Goal: Contribute content

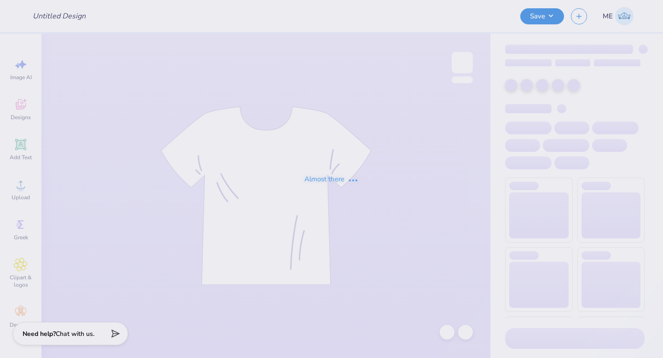
type input "Asa Dads Weekend"
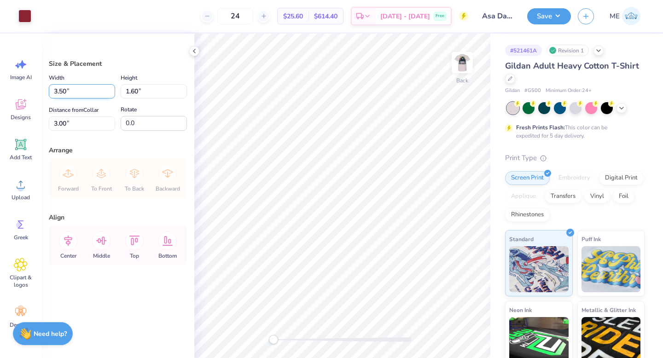
click at [80, 92] on input "3.50" at bounding box center [82, 91] width 66 height 14
type input "6.00"
type input "2.74"
click at [81, 123] on input "2.43" at bounding box center [82, 123] width 66 height 14
type input "3.00"
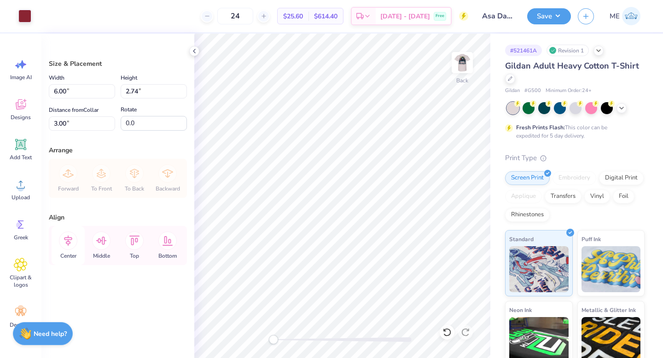
click at [75, 241] on icon at bounding box center [68, 241] width 18 height 18
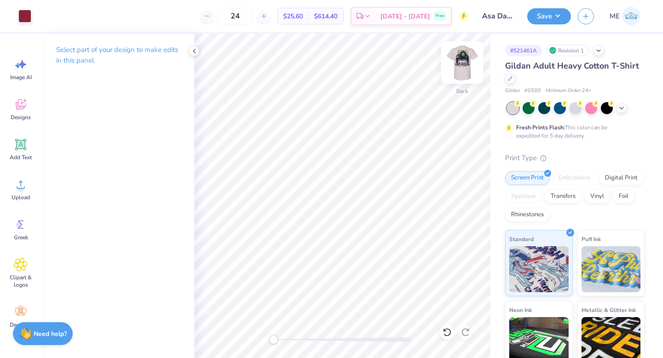
click at [454, 61] on img at bounding box center [462, 62] width 37 height 37
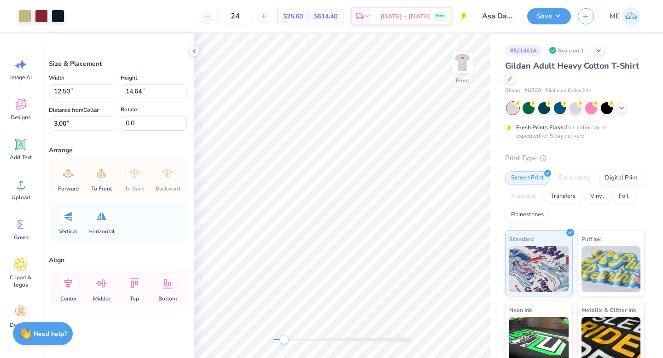
drag, startPoint x: 276, startPoint y: 338, endPoint x: 286, endPoint y: 338, distance: 10.2
click at [286, 338] on div "Accessibility label" at bounding box center [283, 339] width 9 height 9
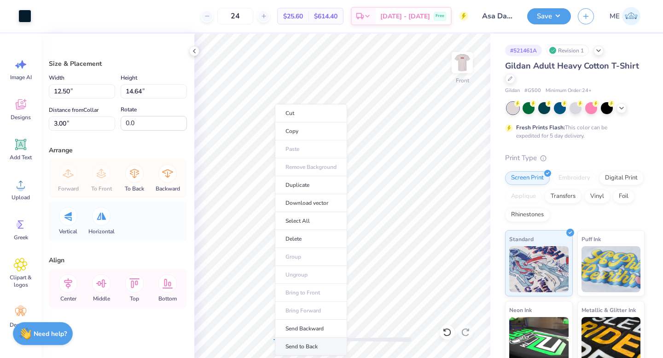
click at [310, 343] on li "Send to Back" at bounding box center [311, 347] width 72 height 18
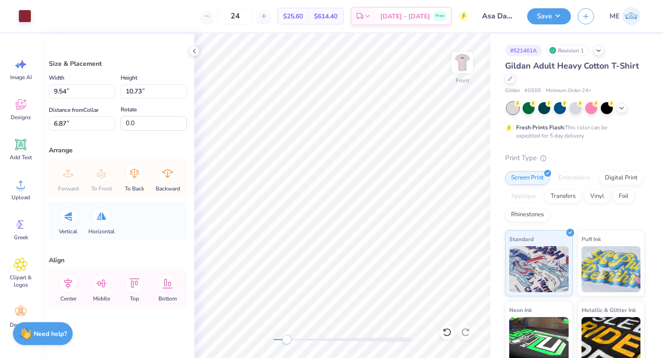
type input "12.50"
type input "14.64"
type input "3.00"
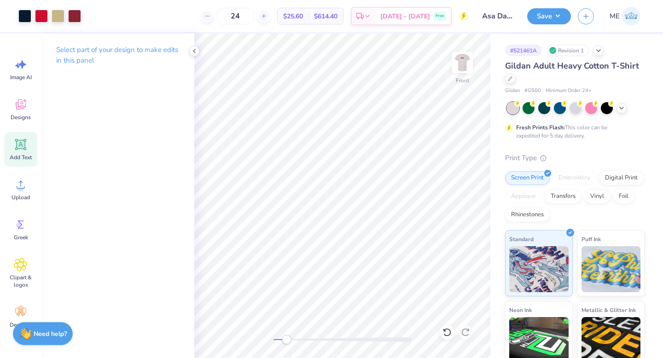
click at [19, 149] on icon at bounding box center [21, 145] width 14 height 14
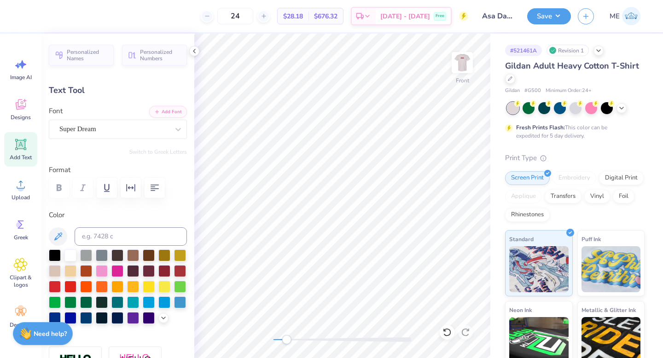
paste textarea "t takes the best to raise the best"
type textarea "t takes the best to raise the best"
type input "14.65"
type input "0.66"
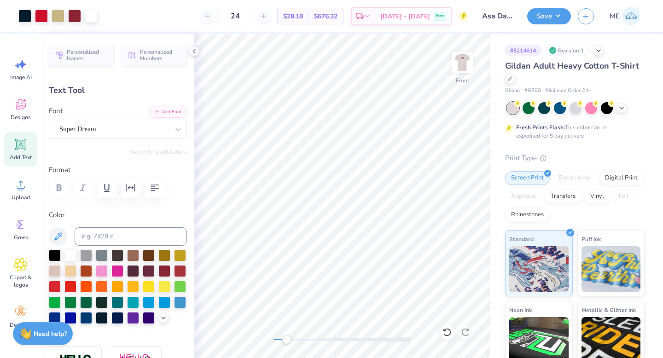
type input "1.33"
click at [147, 132] on div "Super Dream" at bounding box center [113, 129] width 111 height 14
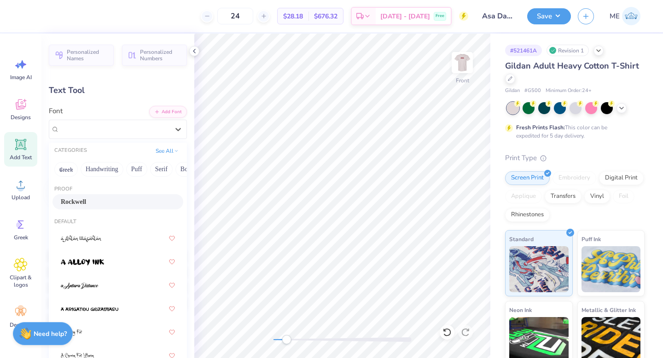
click at [107, 201] on div "Rockwell" at bounding box center [118, 202] width 114 height 10
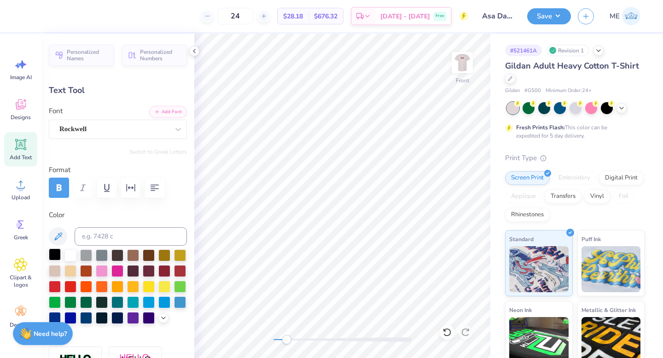
click at [57, 253] on div at bounding box center [55, 255] width 12 height 12
type input "14.36"
type textarea "It takes the best to raise the best"
type input "14.65"
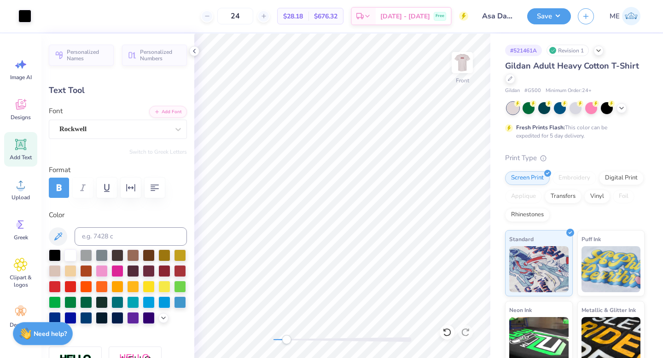
type input "0.65"
type input "2.21"
type input "12.52"
type input "0.56"
type input "2.30"
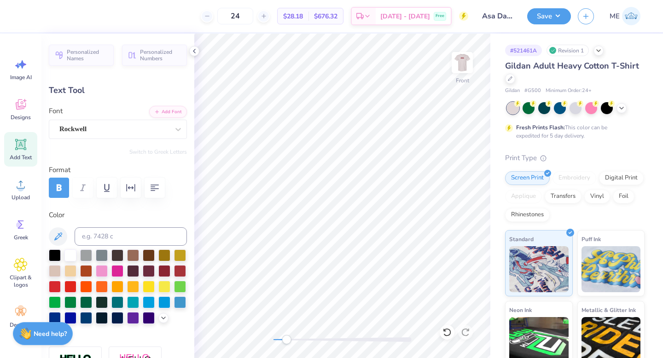
type input "9.91"
type input "0.44"
type input "2.42"
type input "8.68"
type input "0.39"
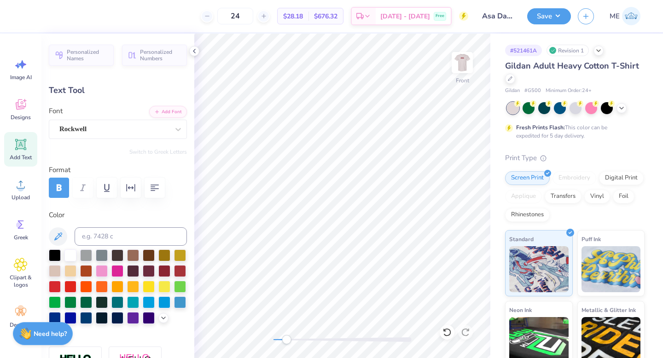
type input "2.48"
type input "8.25"
type input "0.37"
drag, startPoint x: 284, startPoint y: 340, endPoint x: 278, endPoint y: 340, distance: 5.5
click at [278, 340] on div "Accessibility label" at bounding box center [278, 339] width 9 height 9
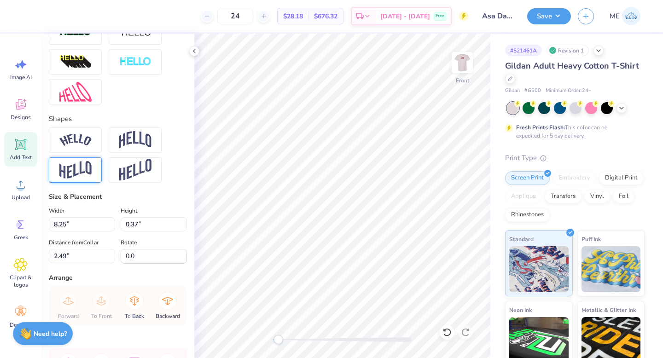
scroll to position [418, 0]
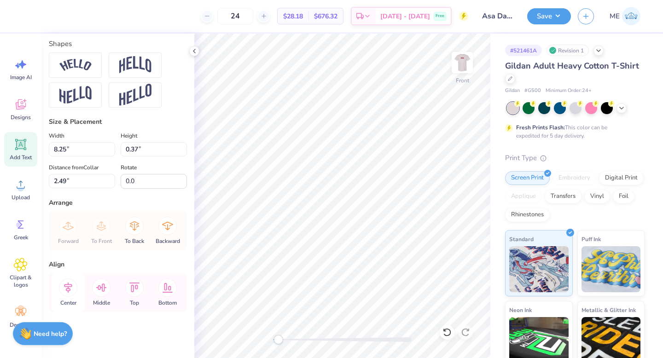
click at [76, 289] on icon at bounding box center [68, 288] width 18 height 18
type input "2.63"
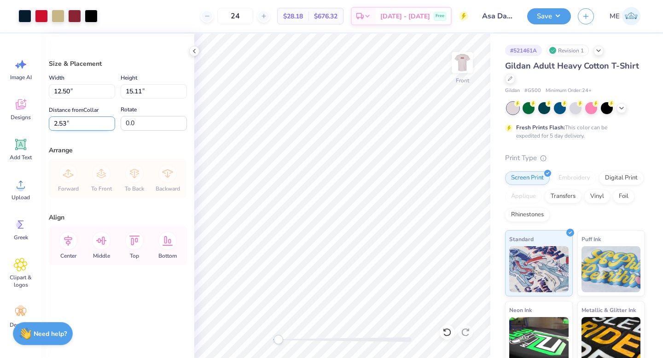
click at [94, 124] on input "2.53" at bounding box center [82, 123] width 66 height 14
type input "3.00"
click at [144, 92] on input "15.11" at bounding box center [154, 91] width 66 height 14
type input "15"
type input "12.41"
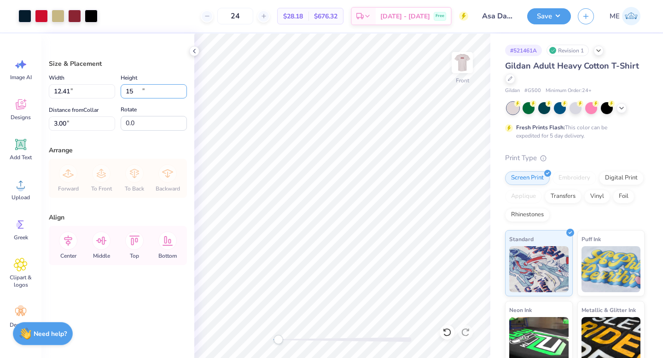
type input "15.00"
click at [99, 129] on input "3.06" at bounding box center [82, 123] width 66 height 14
type input "3.00"
drag, startPoint x: 280, startPoint y: 339, endPoint x: 304, endPoint y: 342, distance: 24.6
click at [304, 342] on div "Accessibility label" at bounding box center [304, 339] width 9 height 9
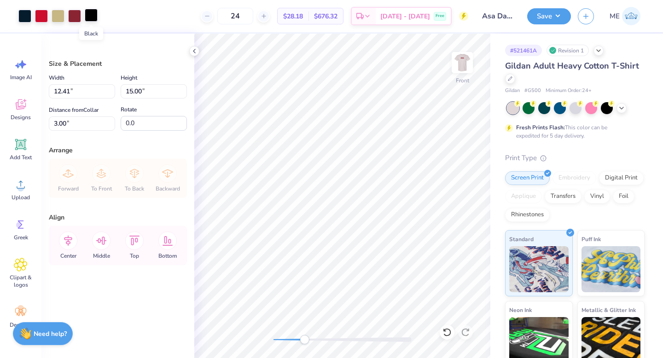
click at [94, 12] on div at bounding box center [91, 15] width 13 height 13
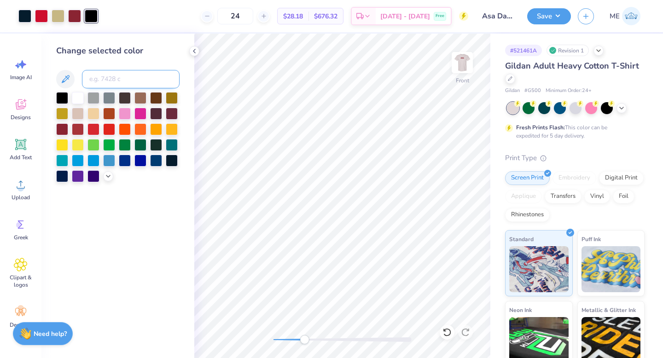
click at [129, 83] on input at bounding box center [131, 79] width 98 height 18
type input "296"
click at [272, 335] on div "Front" at bounding box center [342, 196] width 296 height 325
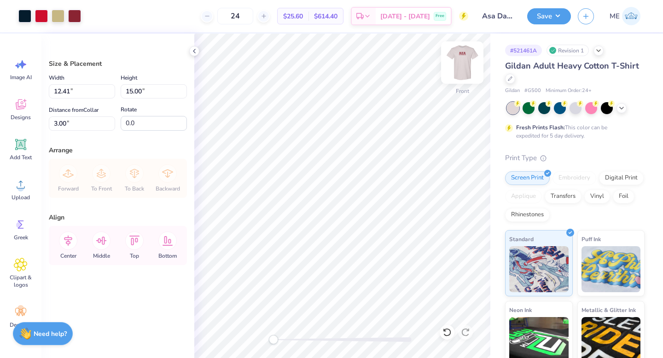
click at [464, 64] on img at bounding box center [462, 62] width 37 height 37
click at [536, 17] on button "Save" at bounding box center [549, 15] width 44 height 16
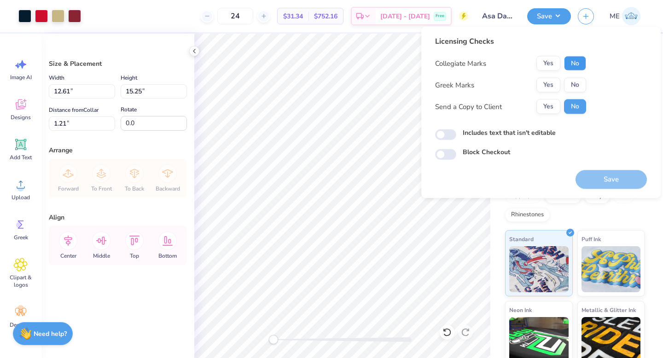
click at [577, 61] on button "No" at bounding box center [575, 63] width 22 height 15
click at [554, 76] on div "Collegiate Marks Yes No Greek Marks Yes No Send a Copy to Client Yes No" at bounding box center [510, 85] width 151 height 58
click at [551, 82] on button "Yes" at bounding box center [548, 85] width 24 height 15
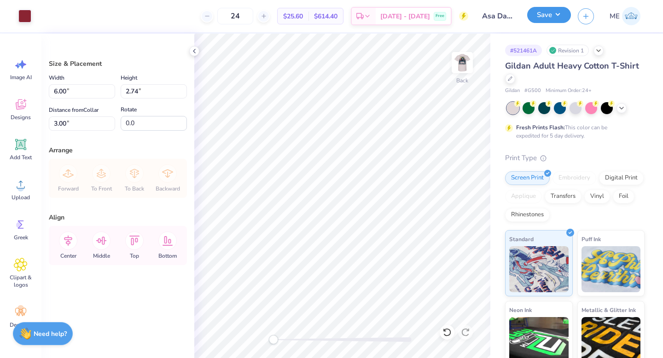
click at [541, 22] on button "Save" at bounding box center [549, 15] width 44 height 16
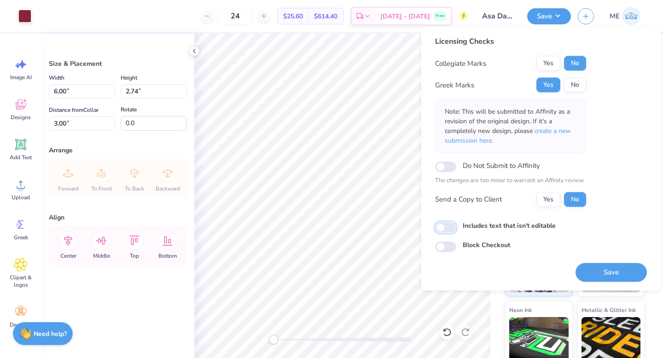
click at [440, 229] on input "Includes text that isn't editable" at bounding box center [445, 227] width 21 height 11
checkbox input "true"
click at [618, 269] on button "Save" at bounding box center [611, 272] width 71 height 19
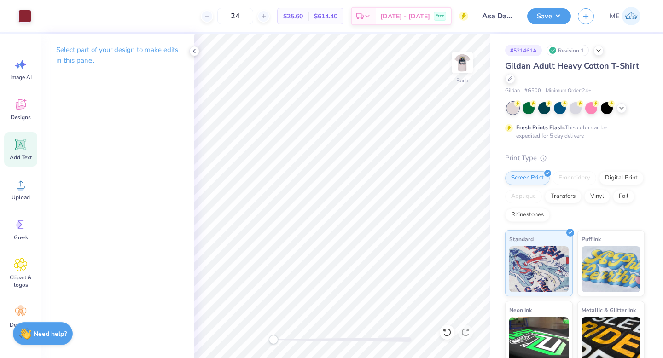
click at [29, 154] on span "Add Text" at bounding box center [21, 157] width 22 height 7
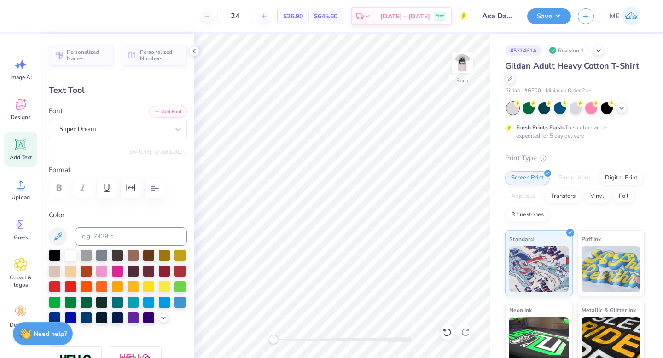
scroll to position [7, 1]
paste textarea "alpha sigma alpha"
type textarea "alpha sigma alpha"
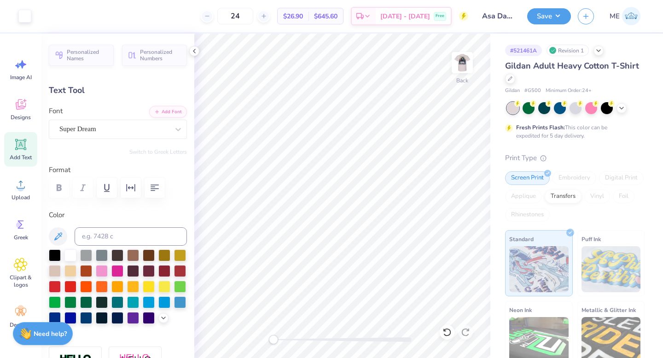
type input "15.02"
type input "1.71"
type input "2.67"
click at [102, 132] on div "Super Dream" at bounding box center [113, 129] width 111 height 14
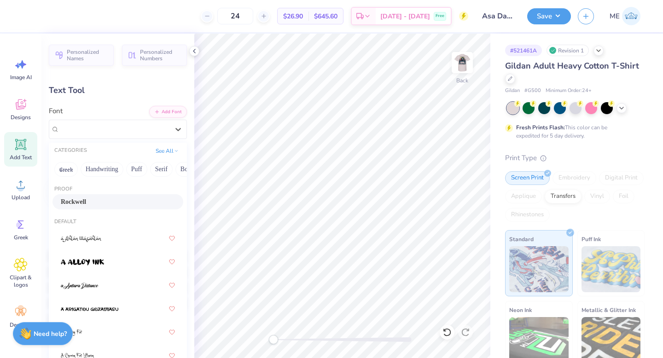
click at [85, 199] on span "Rockwell" at bounding box center [73, 202] width 25 height 10
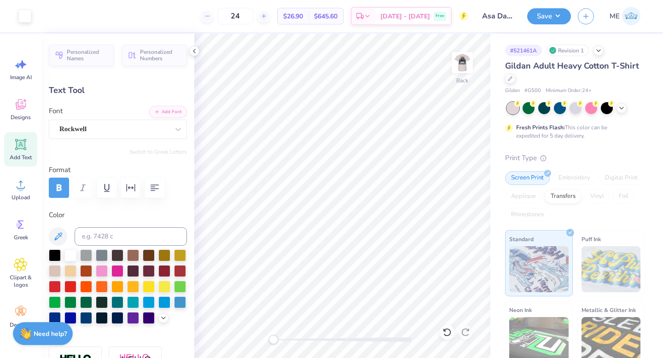
type input "1.51"
type input "2.77"
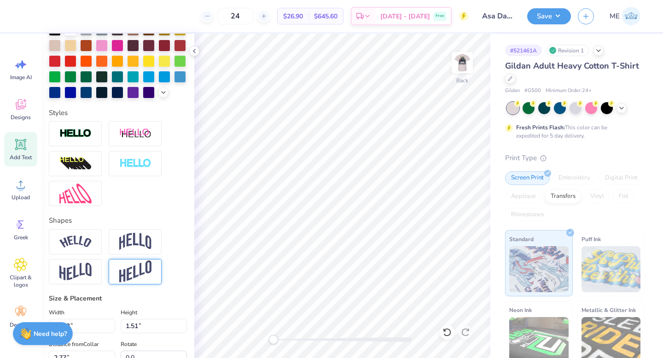
scroll to position [298, 0]
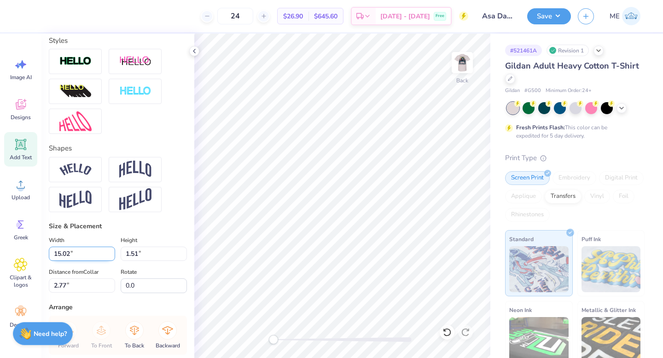
click at [88, 261] on input "15.02" at bounding box center [82, 254] width 66 height 14
type input "12.50"
type input "1.26"
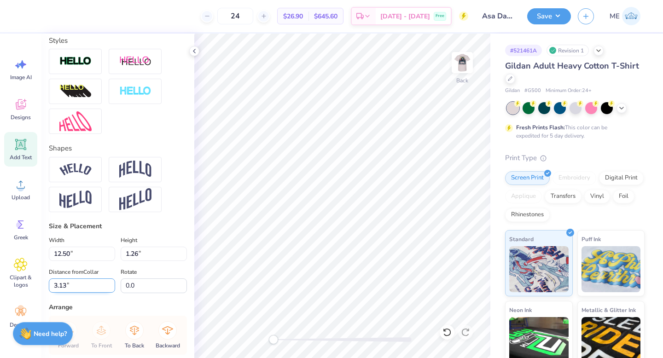
click at [79, 293] on input "3.13" at bounding box center [82, 286] width 66 height 14
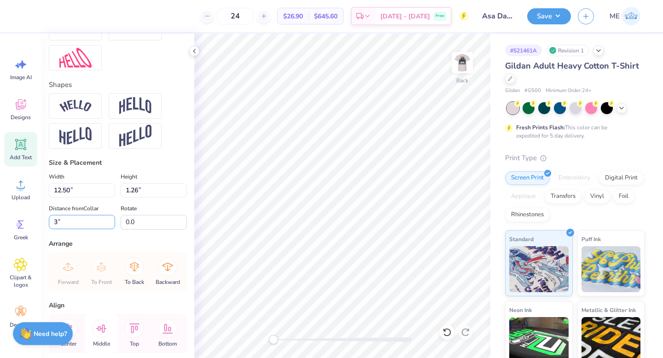
scroll to position [418, 0]
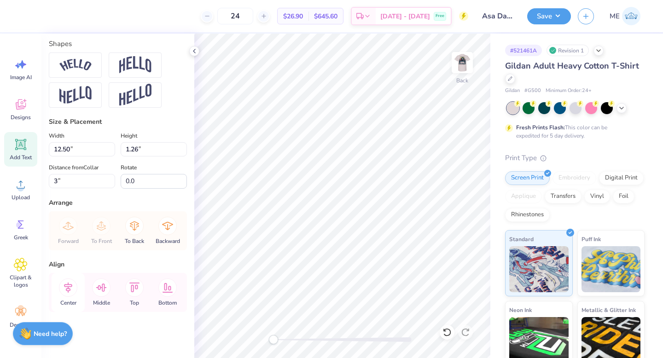
click at [72, 290] on icon at bounding box center [68, 288] width 18 height 18
type input "3.00"
click at [72, 288] on icon at bounding box center [68, 288] width 18 height 18
type input "6.00"
type input "0.55"
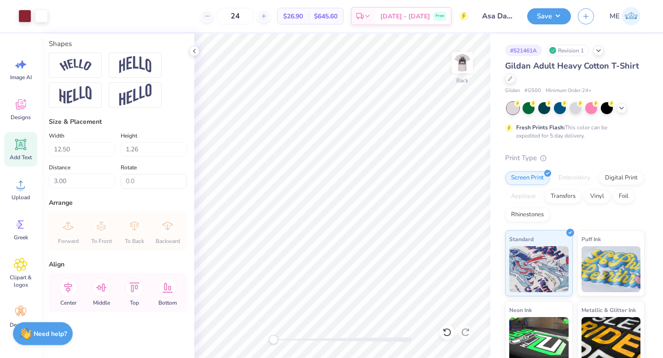
type input "5.20"
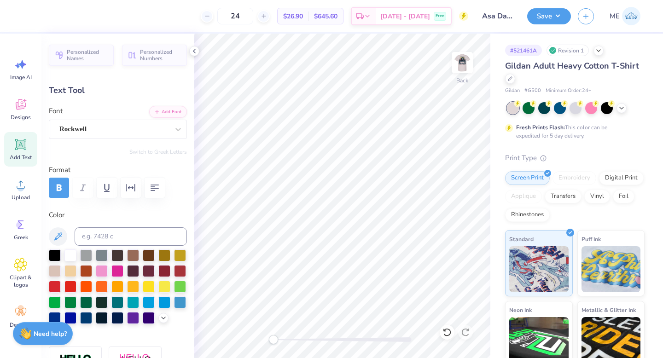
scroll to position [7, 2]
type textarea "Alpha Sigma Alpha"
type input "6.00"
type input "0.55"
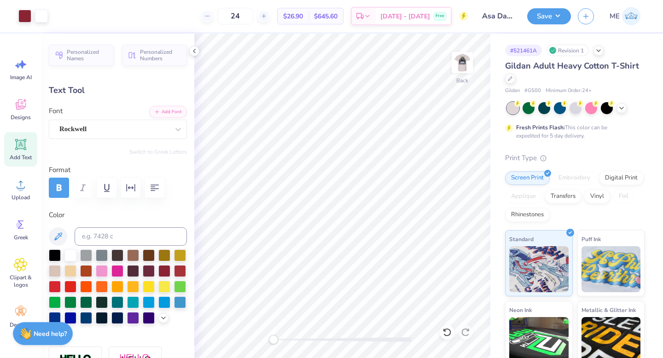
type input "4.40"
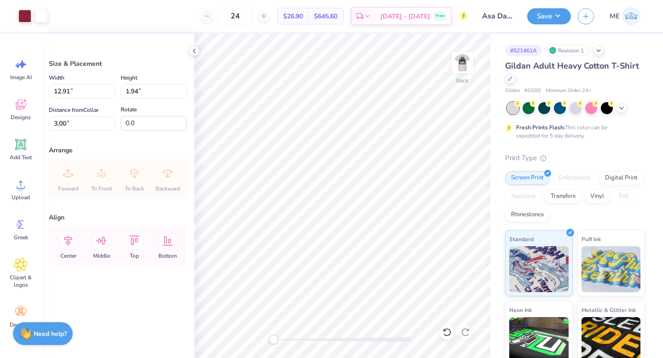
click at [49, 14] on div "Art colors 24 $26.90 Per Item $645.60 Total Est. Delivery Oct 6 - 9 Free Design…" at bounding box center [331, 16] width 663 height 32
click at [46, 14] on div at bounding box center [41, 15] width 13 height 13
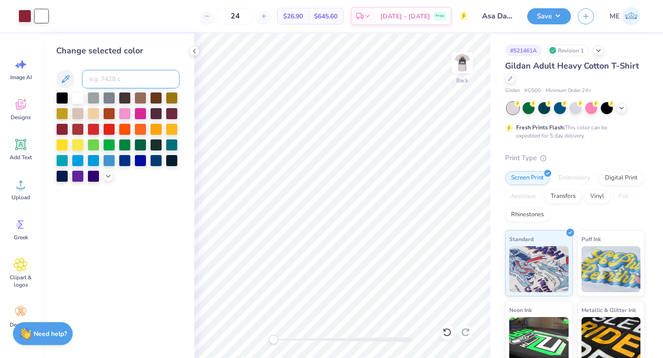
click at [97, 75] on input at bounding box center [131, 79] width 98 height 18
type input "202"
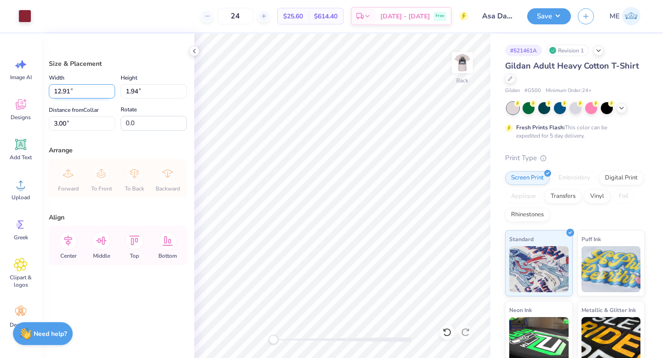
click at [88, 95] on input "12.91" at bounding box center [82, 91] width 66 height 14
type input "12.50"
type input "1.88"
drag, startPoint x: 71, startPoint y: 236, endPoint x: 65, endPoint y: 215, distance: 22.5
click at [71, 237] on icon at bounding box center [68, 241] width 18 height 18
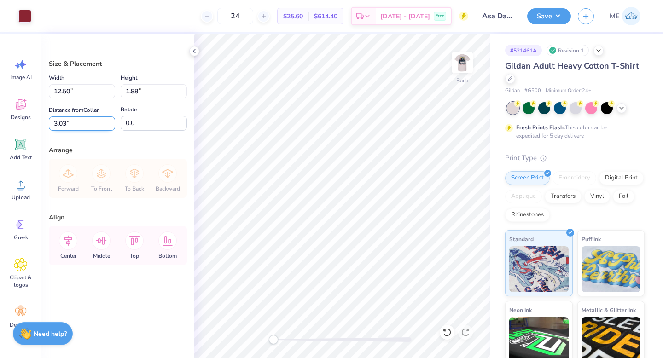
click at [79, 121] on input "3.03" at bounding box center [82, 123] width 66 height 14
type input "3.00"
click at [67, 241] on icon at bounding box center [68, 241] width 18 height 18
click at [560, 17] on button "Save" at bounding box center [549, 15] width 44 height 16
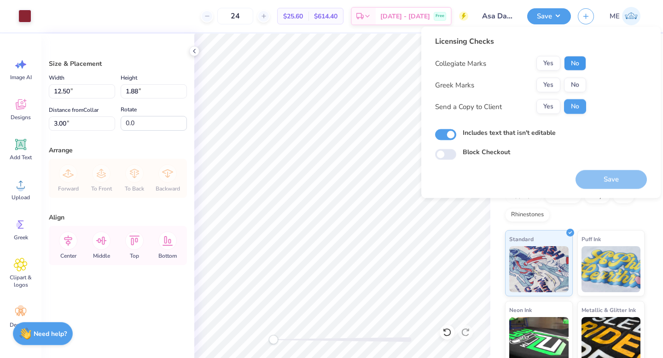
click at [571, 61] on button "No" at bounding box center [575, 63] width 22 height 15
click at [551, 82] on button "Yes" at bounding box center [548, 85] width 24 height 15
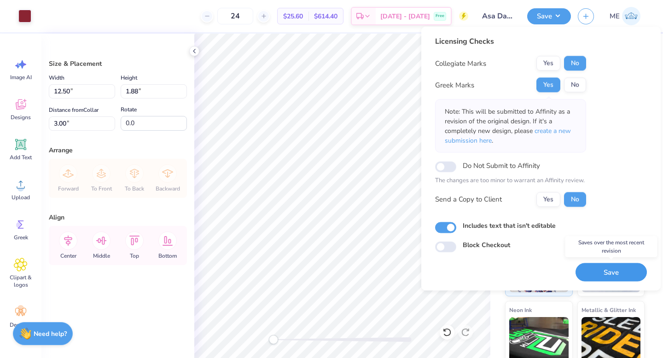
click at [593, 269] on button "Save" at bounding box center [611, 272] width 71 height 19
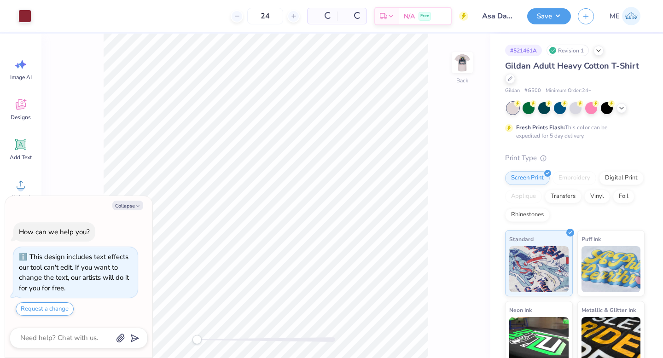
type textarea "x"
